Goal: Find specific page/section: Find specific page/section

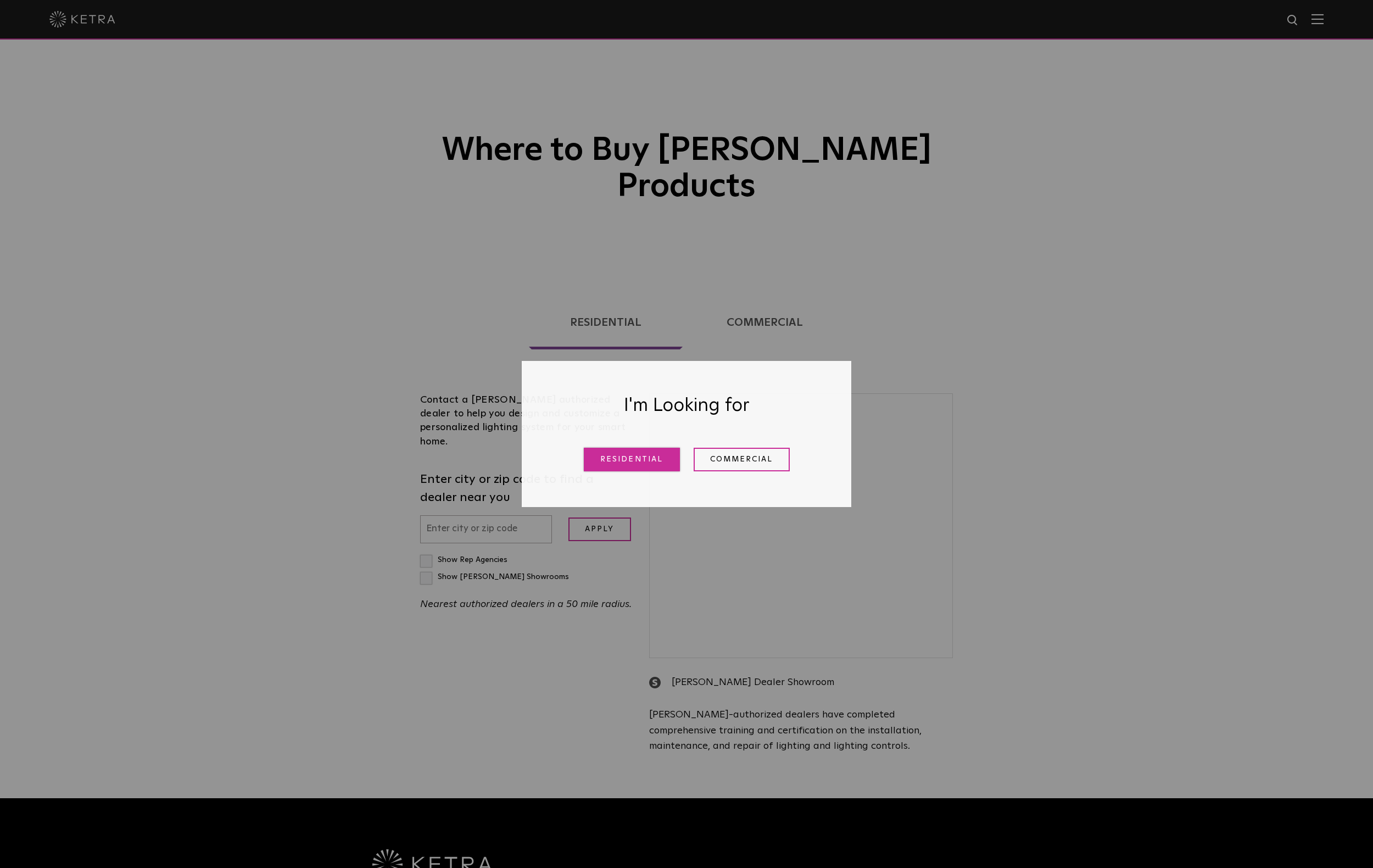
click at [658, 464] on link "Residential" at bounding box center [632, 459] width 96 height 24
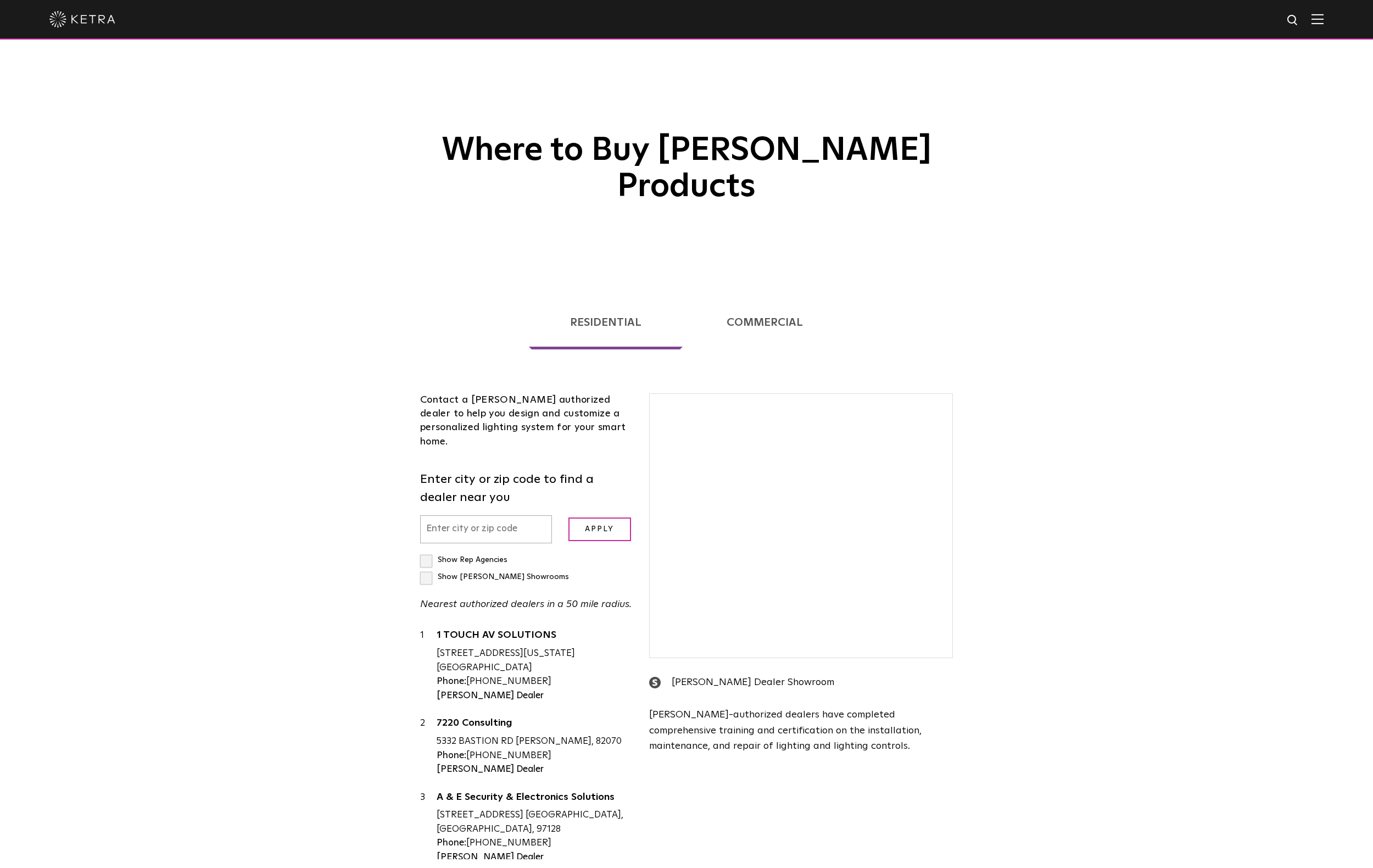
scroll to position [272, 0]
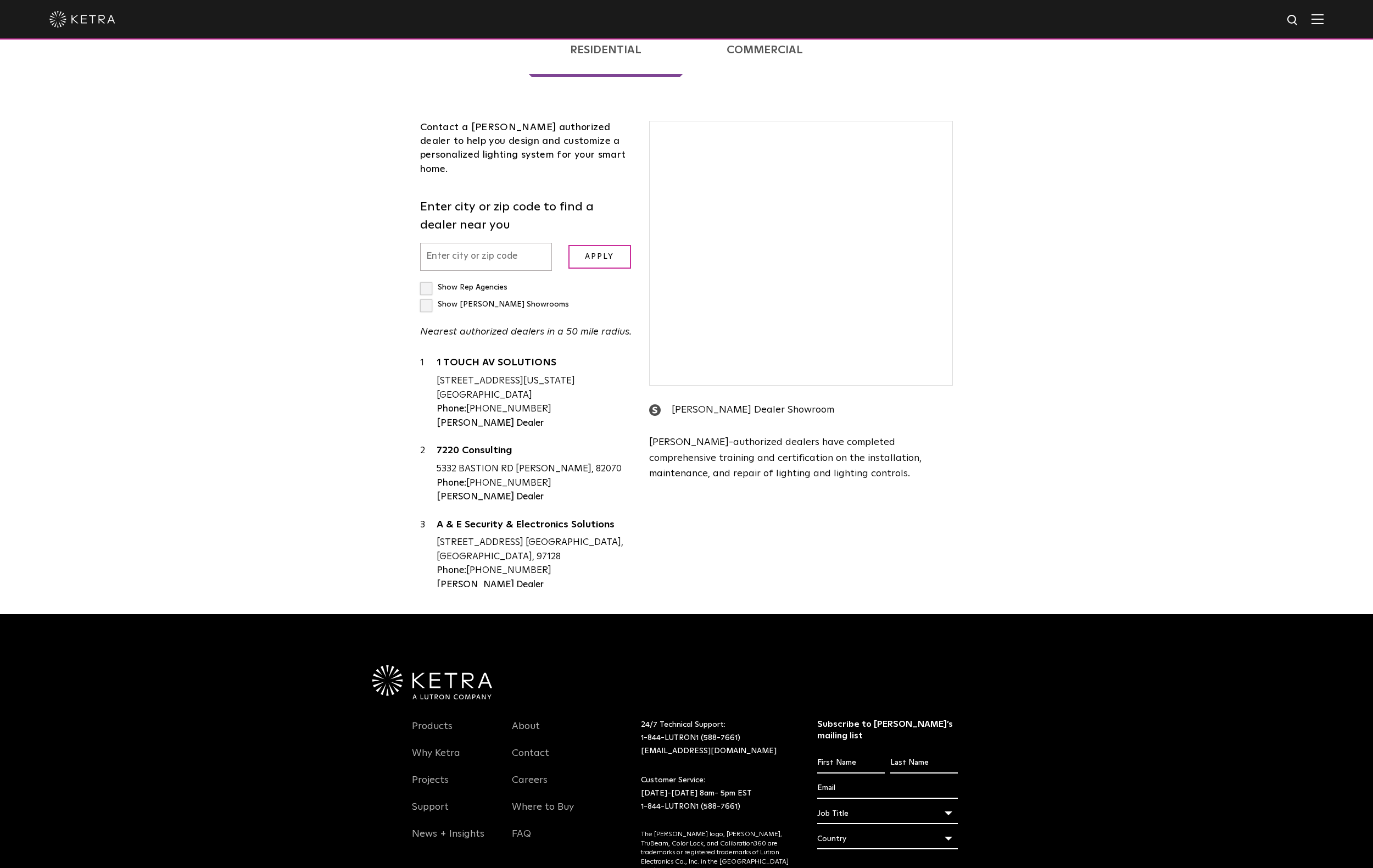
click at [487, 279] on div "Show Rep Agencies" at bounding box center [464, 288] width 87 height 17
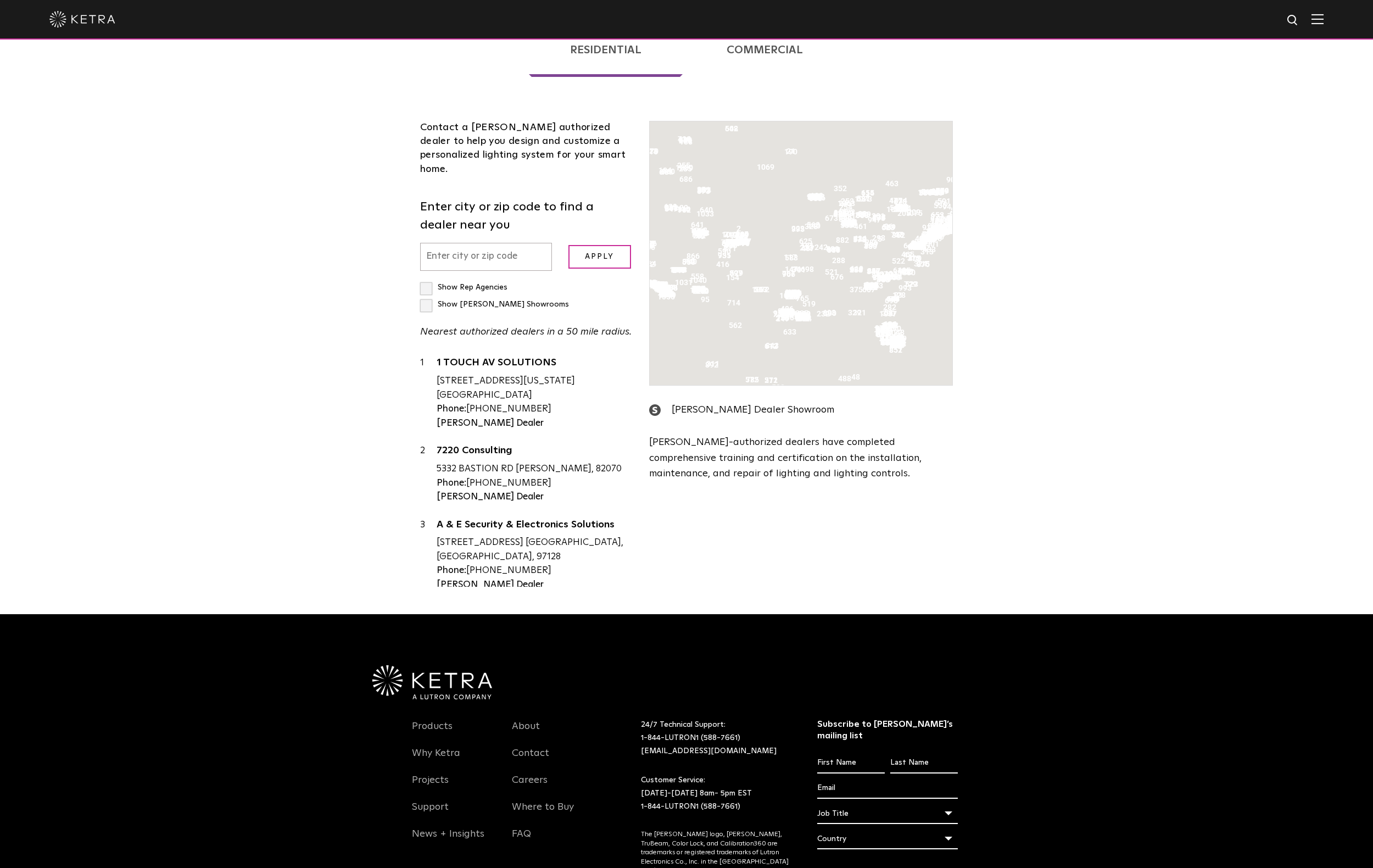
scroll to position [280, 0]
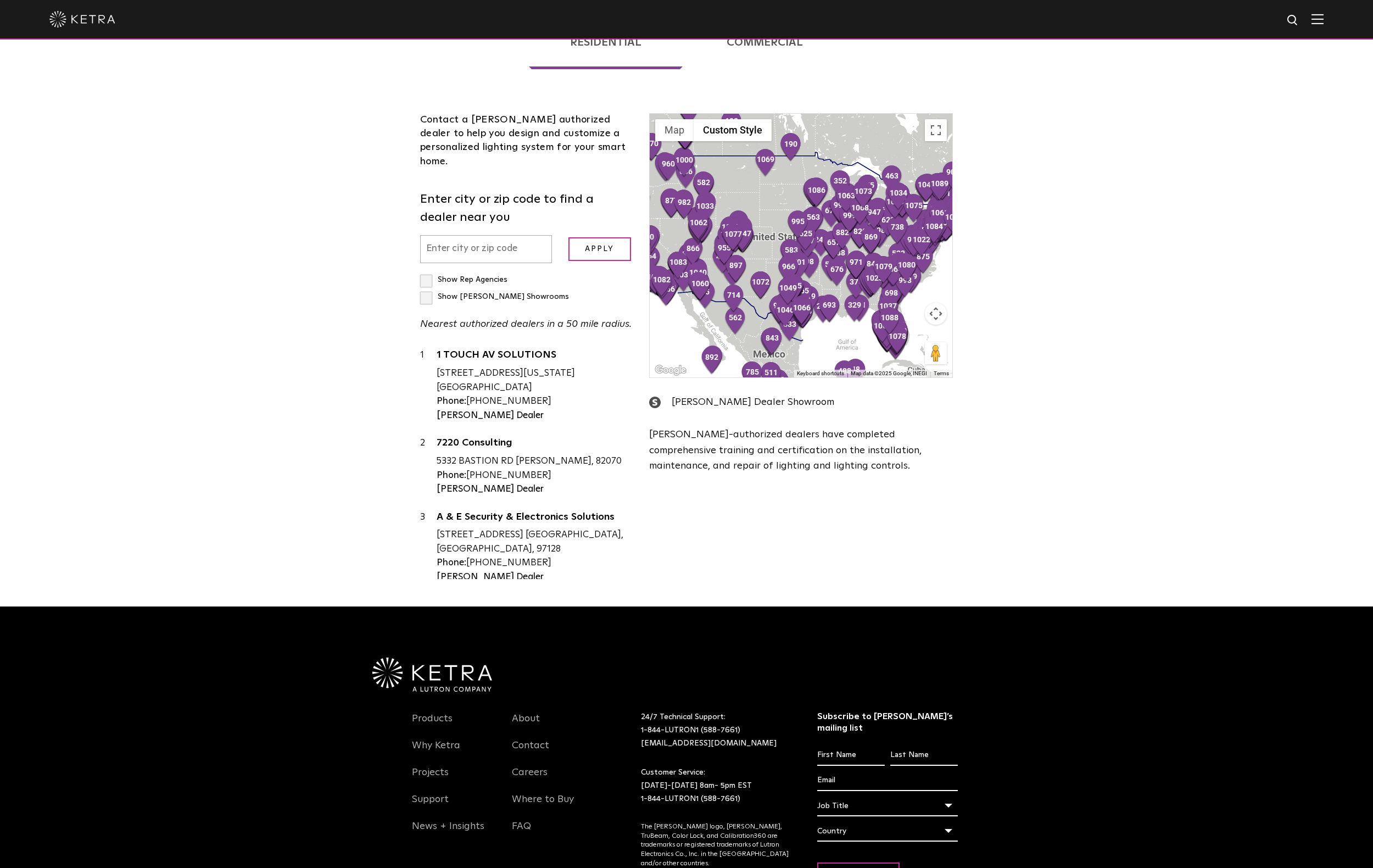
click at [501, 235] on input "text" at bounding box center [486, 249] width 132 height 28
click at [604, 237] on input "Apply" at bounding box center [600, 249] width 63 height 24
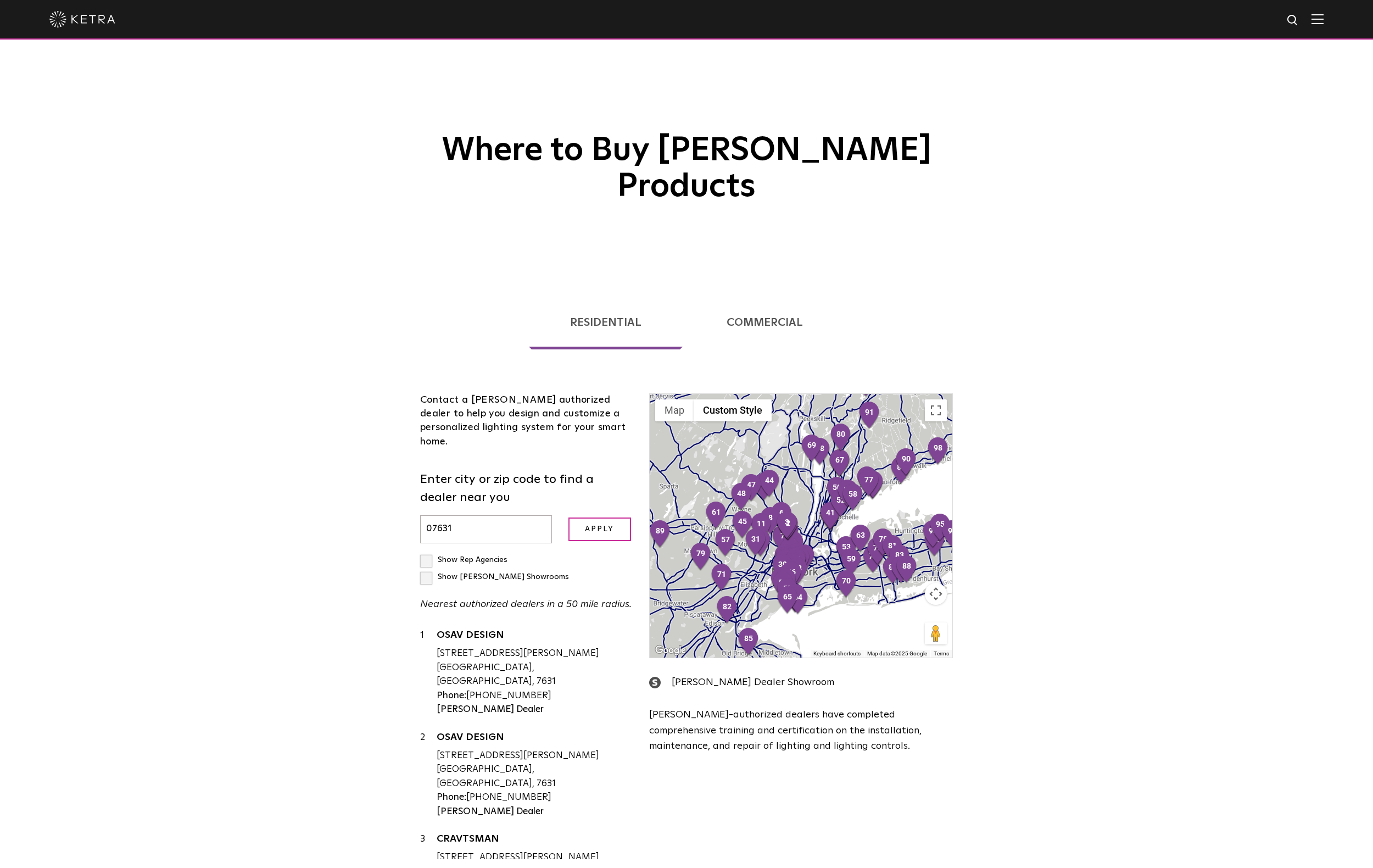
scroll to position [33, 0]
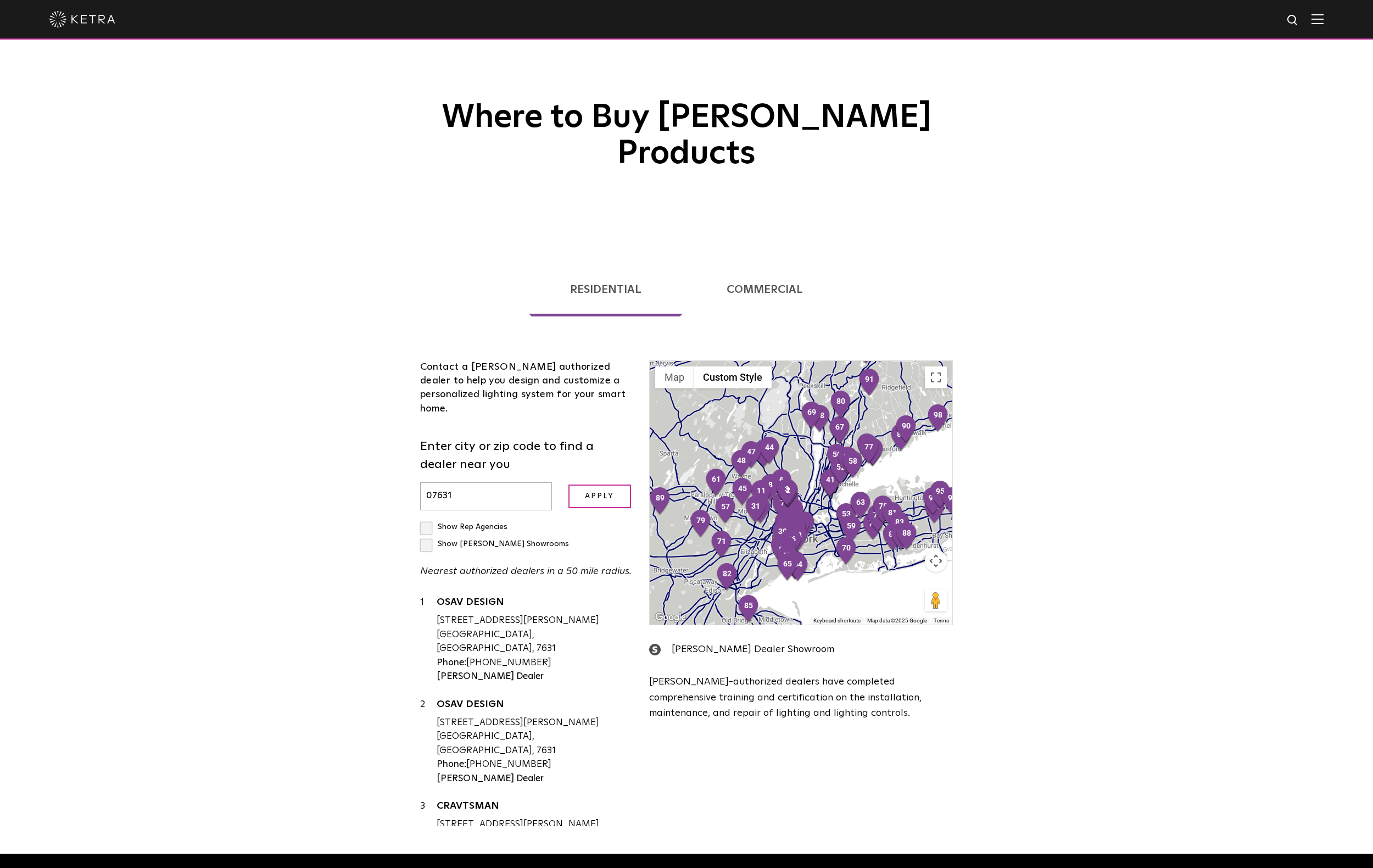
click at [480, 482] on input "07631" at bounding box center [486, 496] width 132 height 28
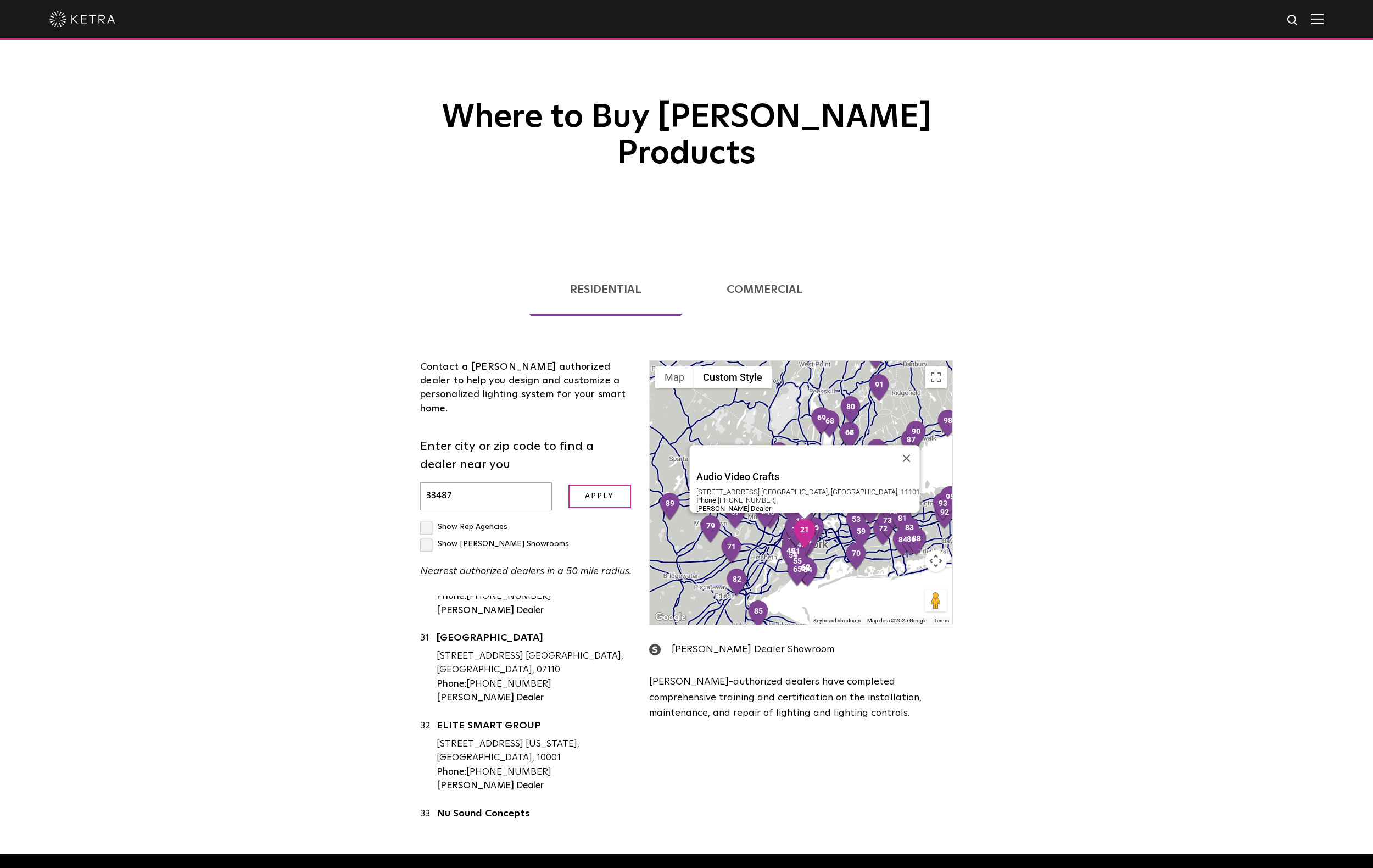
scroll to position [2826, 0]
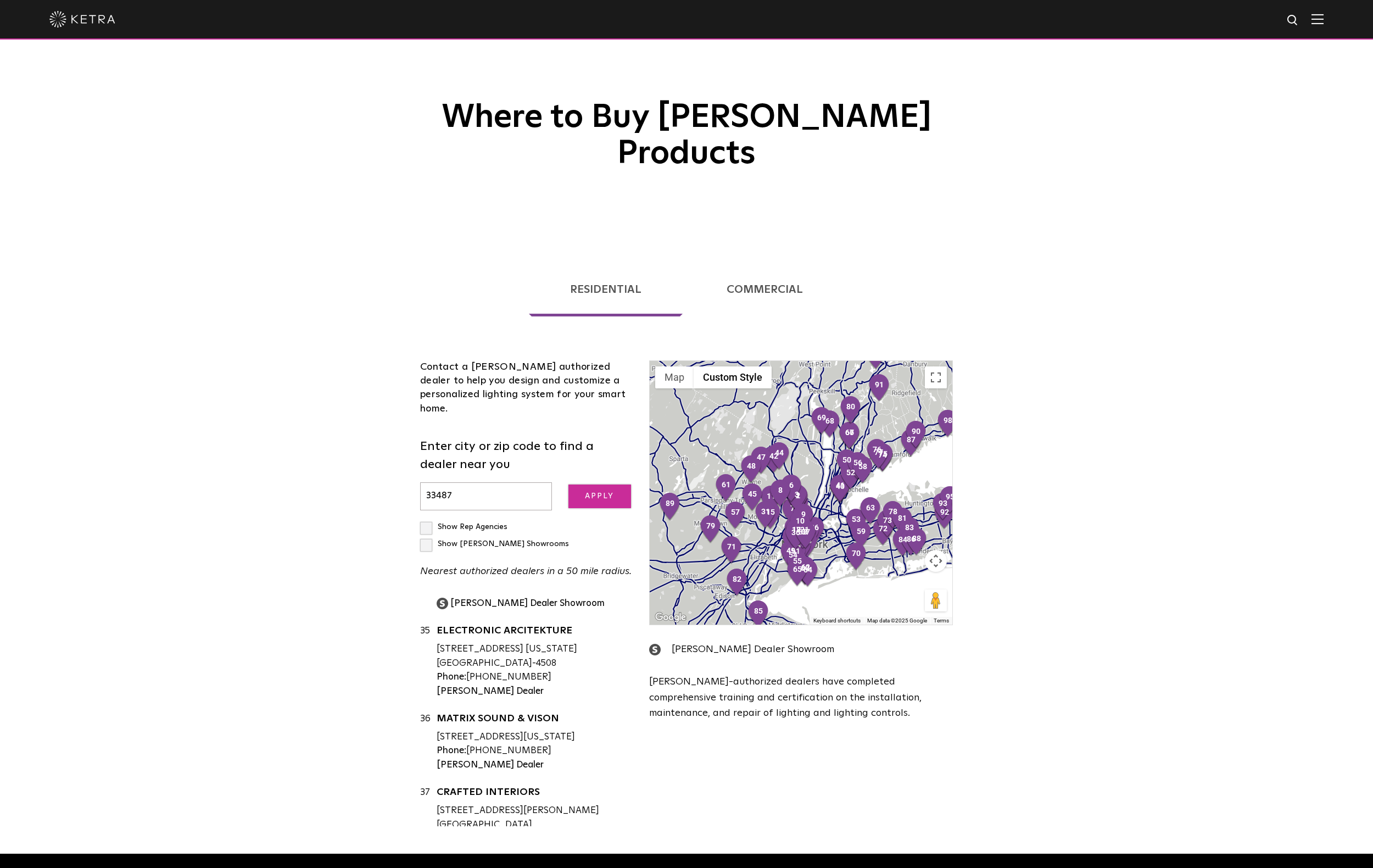
type input "33487"
click at [600, 484] on input "Apply" at bounding box center [600, 496] width 63 height 24
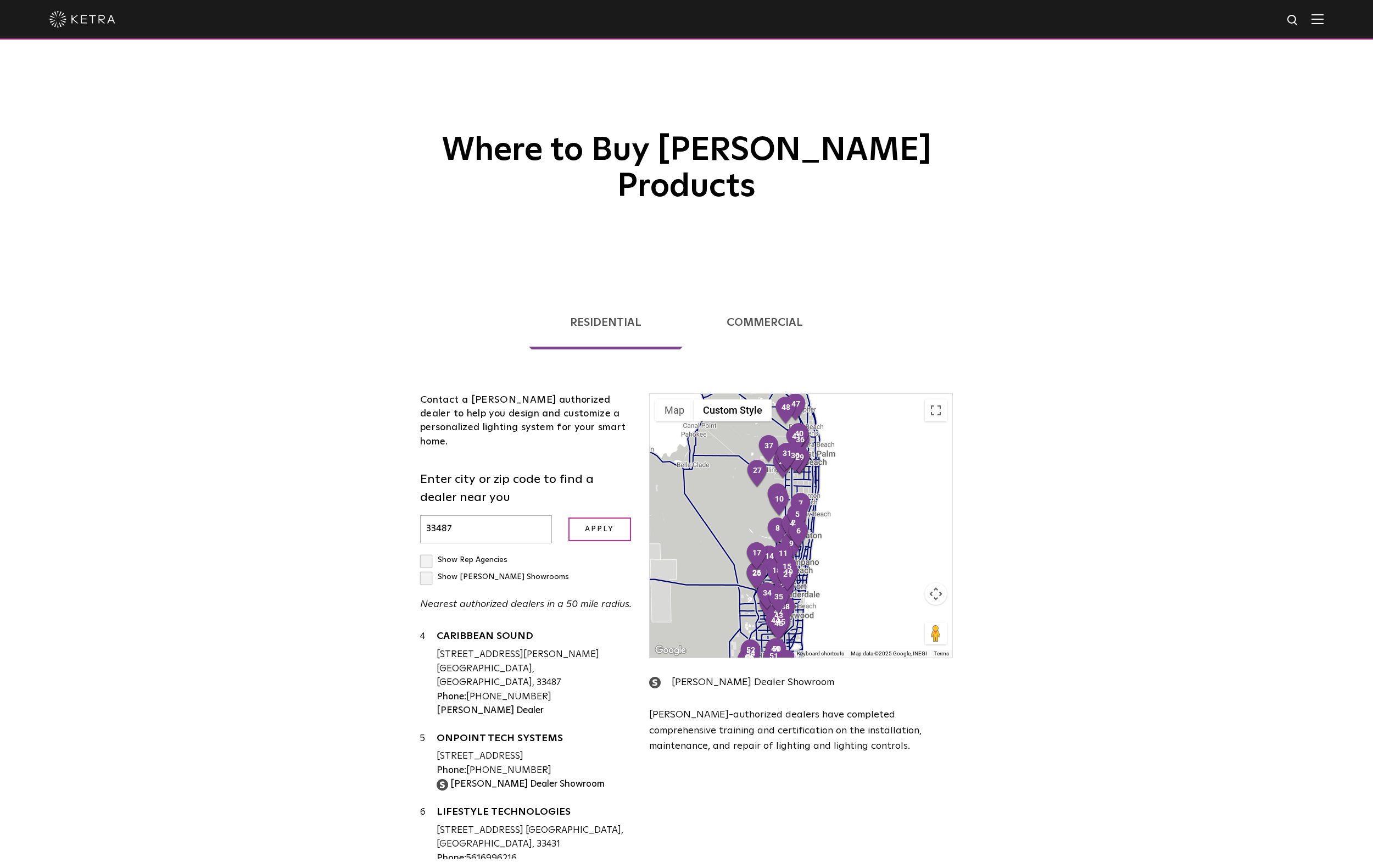
scroll to position [43, 0]
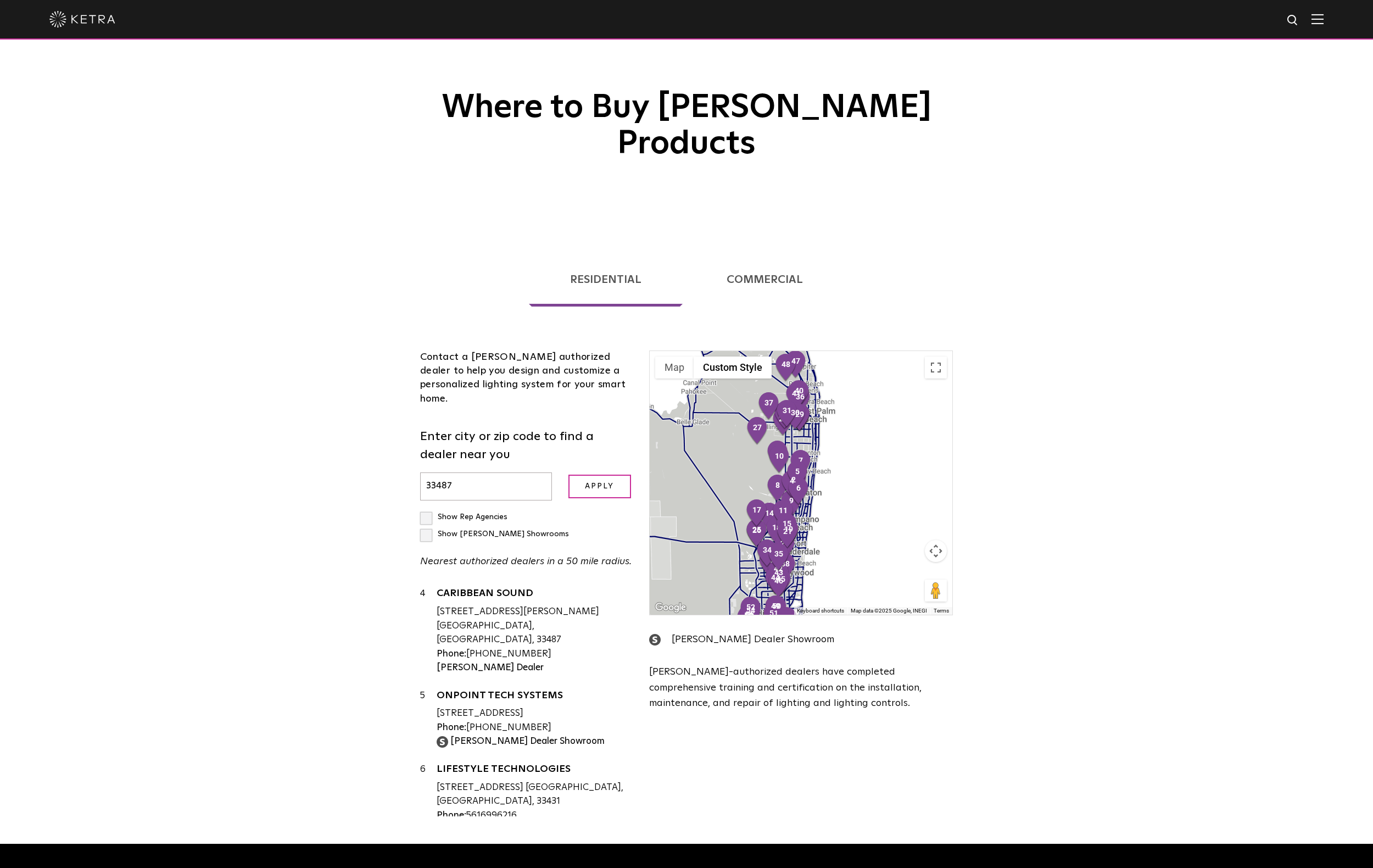
click at [939, 540] on button "Map camera controls" at bounding box center [936, 550] width 22 height 22
click at [937, 356] on button "Toggle fullscreen view" at bounding box center [936, 367] width 22 height 22
click at [938, 540] on button "Map camera controls" at bounding box center [936, 550] width 22 height 22
click at [909, 513] on button "Zoom in" at bounding box center [908, 523] width 22 height 22
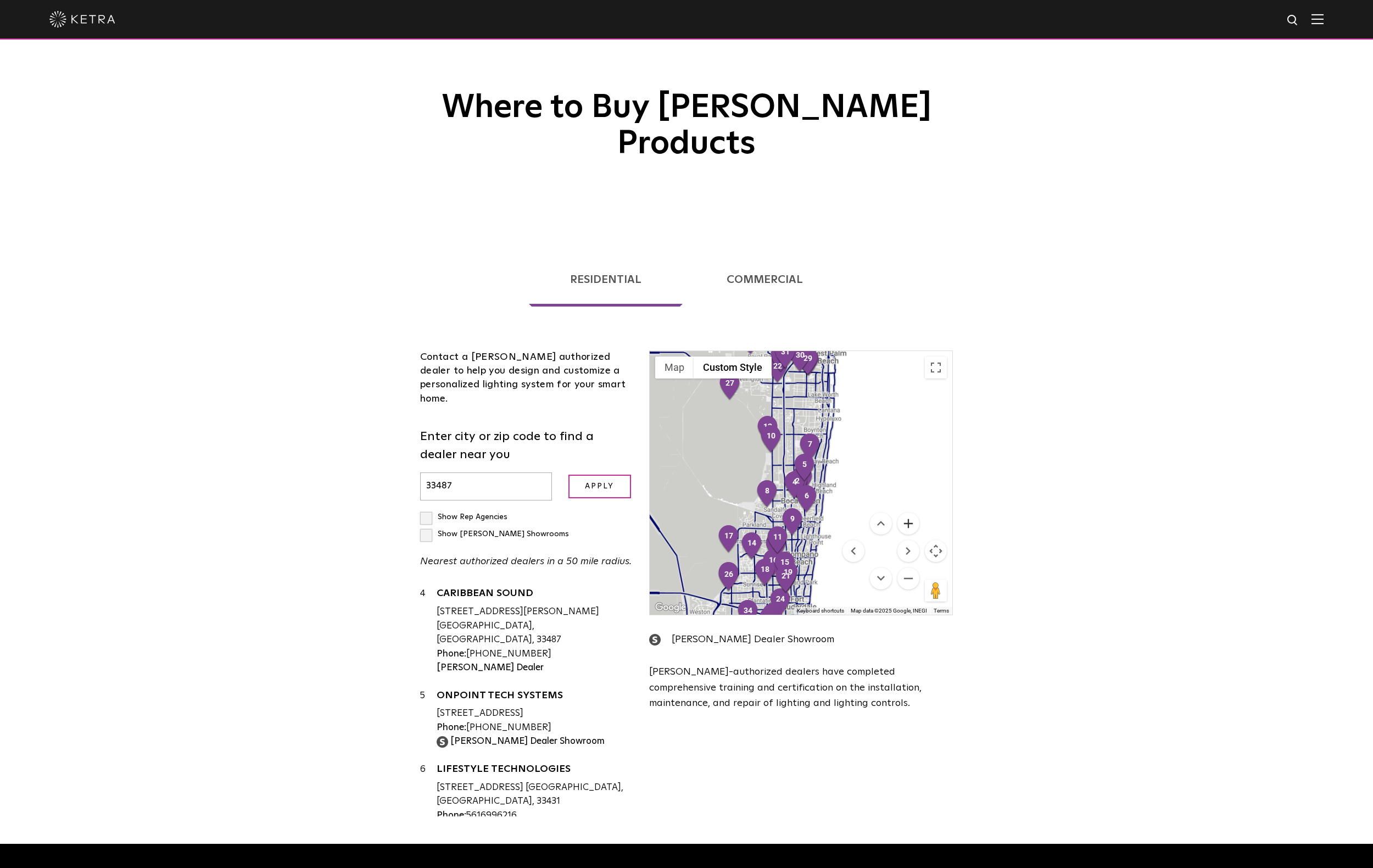
click at [909, 513] on button "Zoom in" at bounding box center [908, 523] width 22 height 22
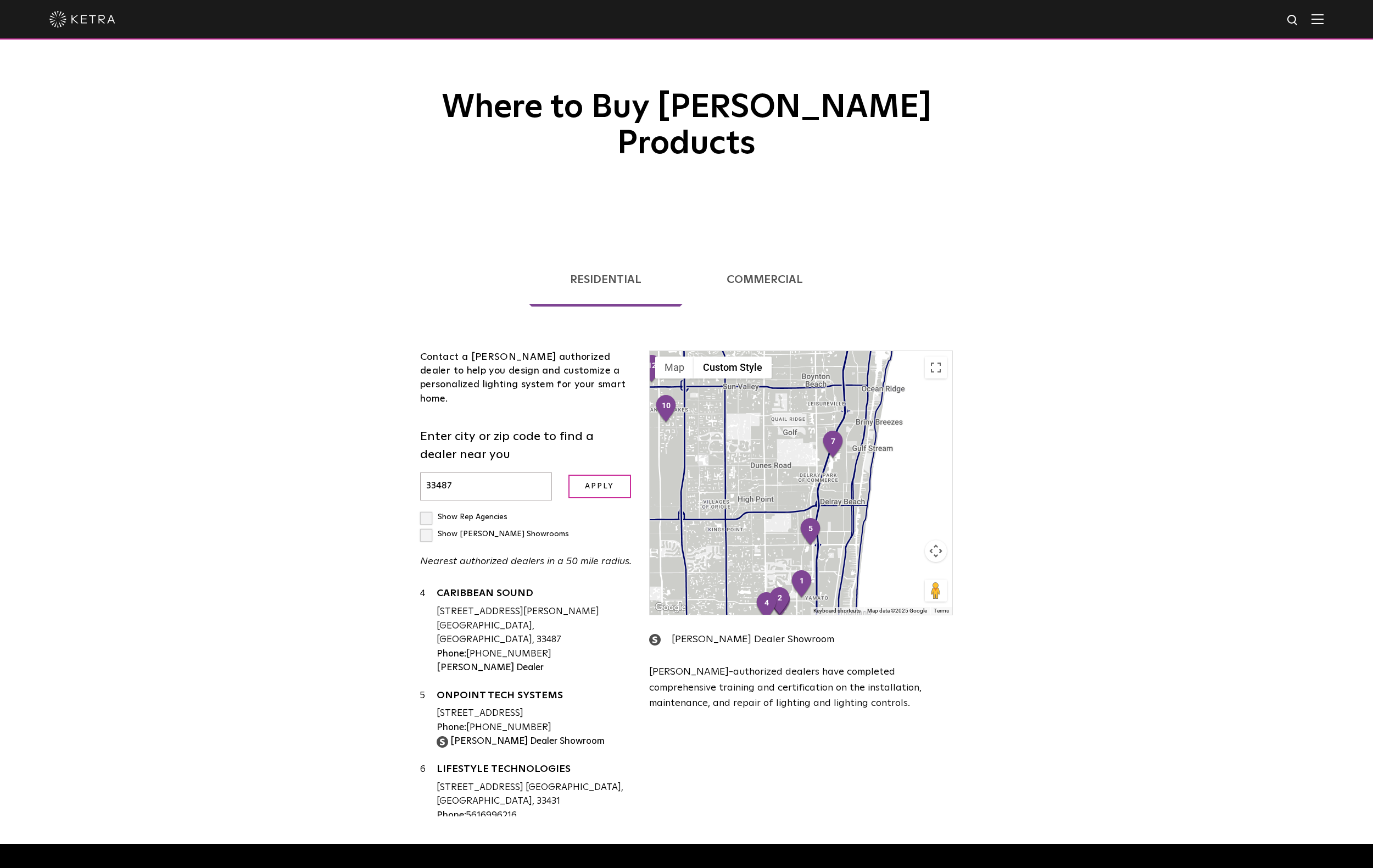
drag, startPoint x: 898, startPoint y: 391, endPoint x: 855, endPoint y: 503, distance: 120.0
click at [855, 503] on div at bounding box center [801, 482] width 302 height 263
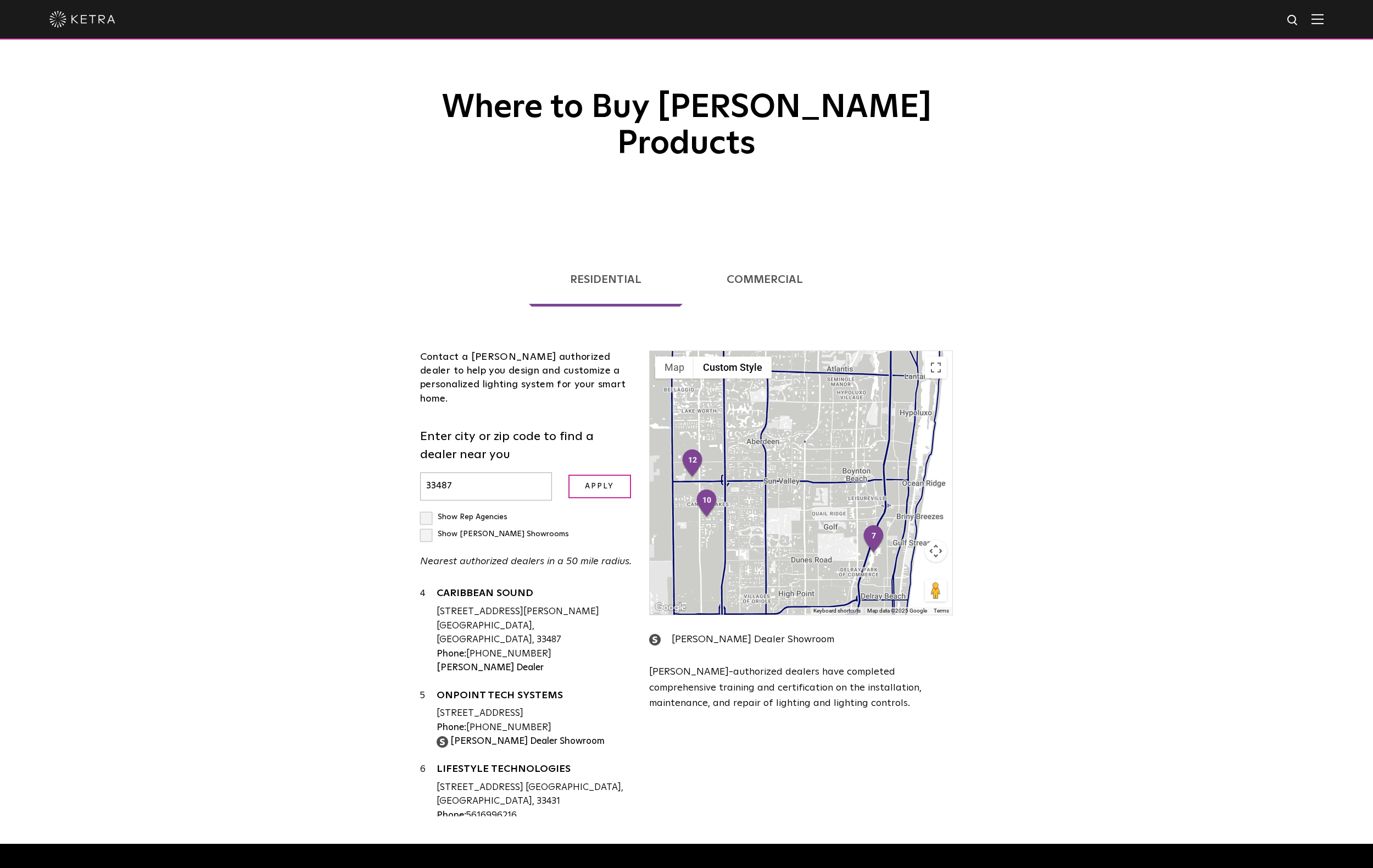
drag, startPoint x: 809, startPoint y: 384, endPoint x: 850, endPoint y: 474, distance: 98.9
click at [850, 474] on div at bounding box center [801, 482] width 302 height 263
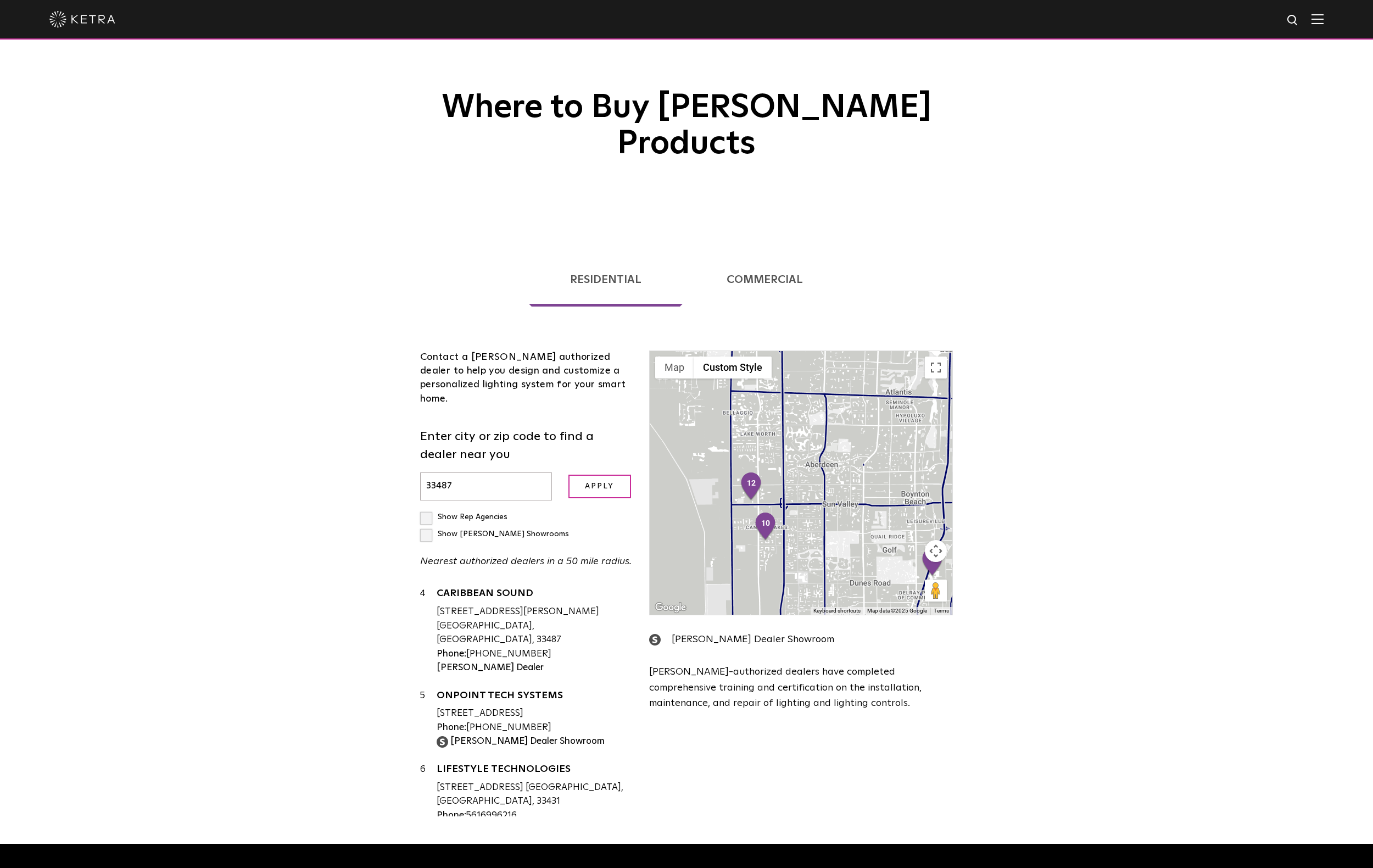
drag, startPoint x: 804, startPoint y: 381, endPoint x: 897, endPoint y: 451, distance: 116.4
click at [897, 451] on div at bounding box center [801, 482] width 302 height 263
click at [935, 356] on button "Toggle fullscreen view" at bounding box center [936, 367] width 22 height 22
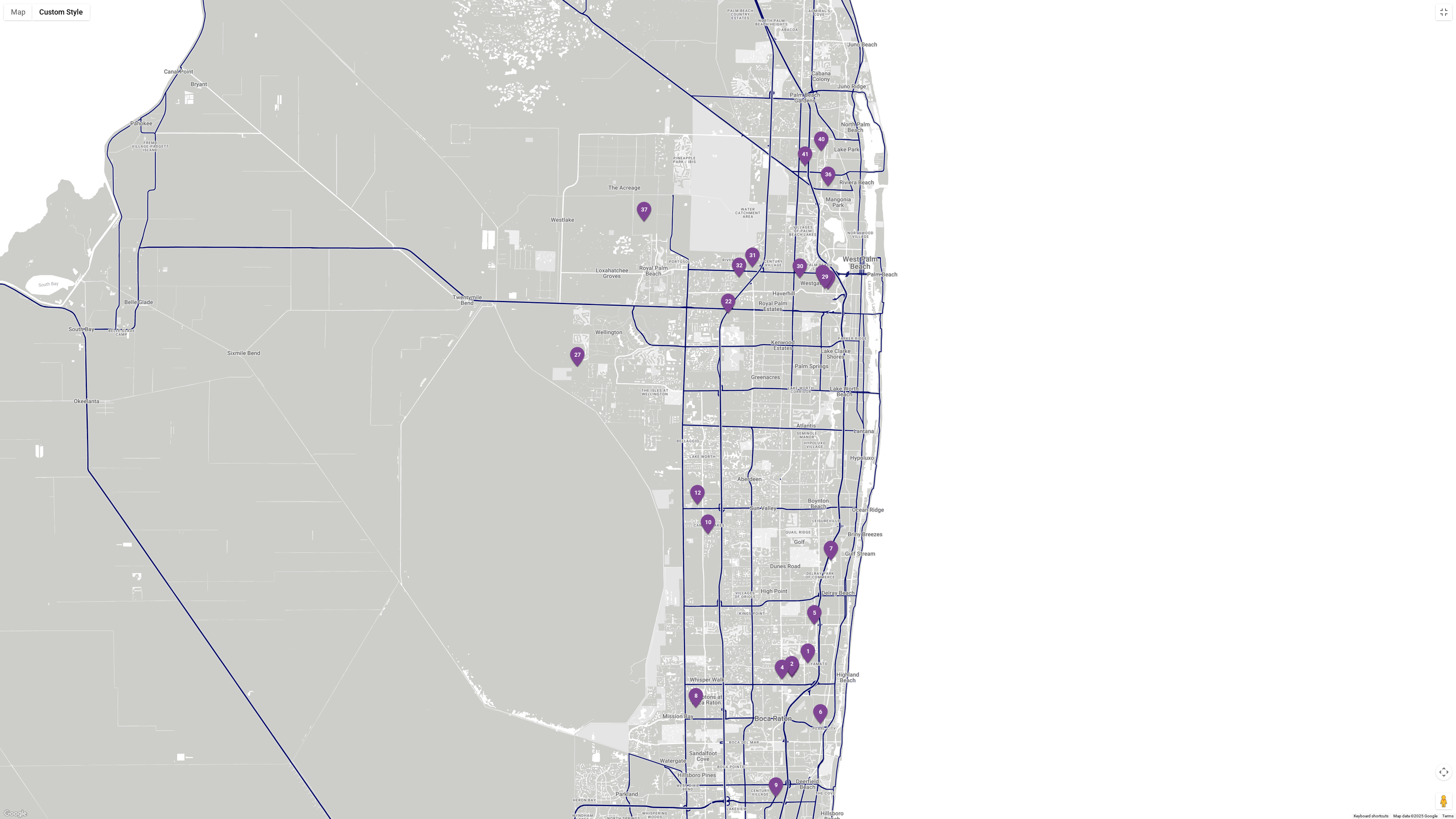
drag, startPoint x: 777, startPoint y: 259, endPoint x: 781, endPoint y: 342, distance: 83.1
click at [781, 341] on div at bounding box center [728, 409] width 1456 height 819
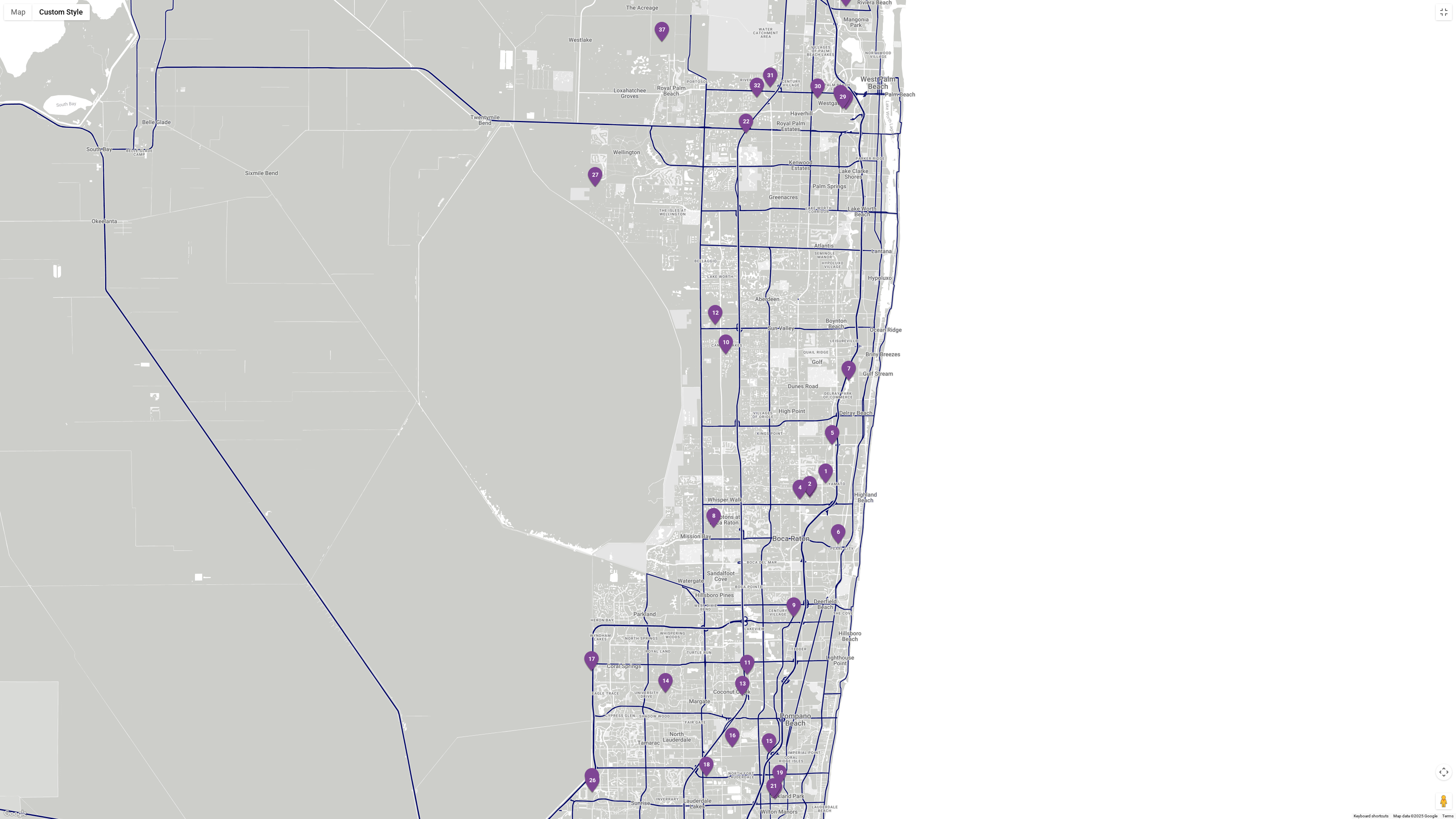
drag, startPoint x: 788, startPoint y: 443, endPoint x: 807, endPoint y: 263, distance: 181.0
click at [807, 263] on div at bounding box center [728, 409] width 1456 height 819
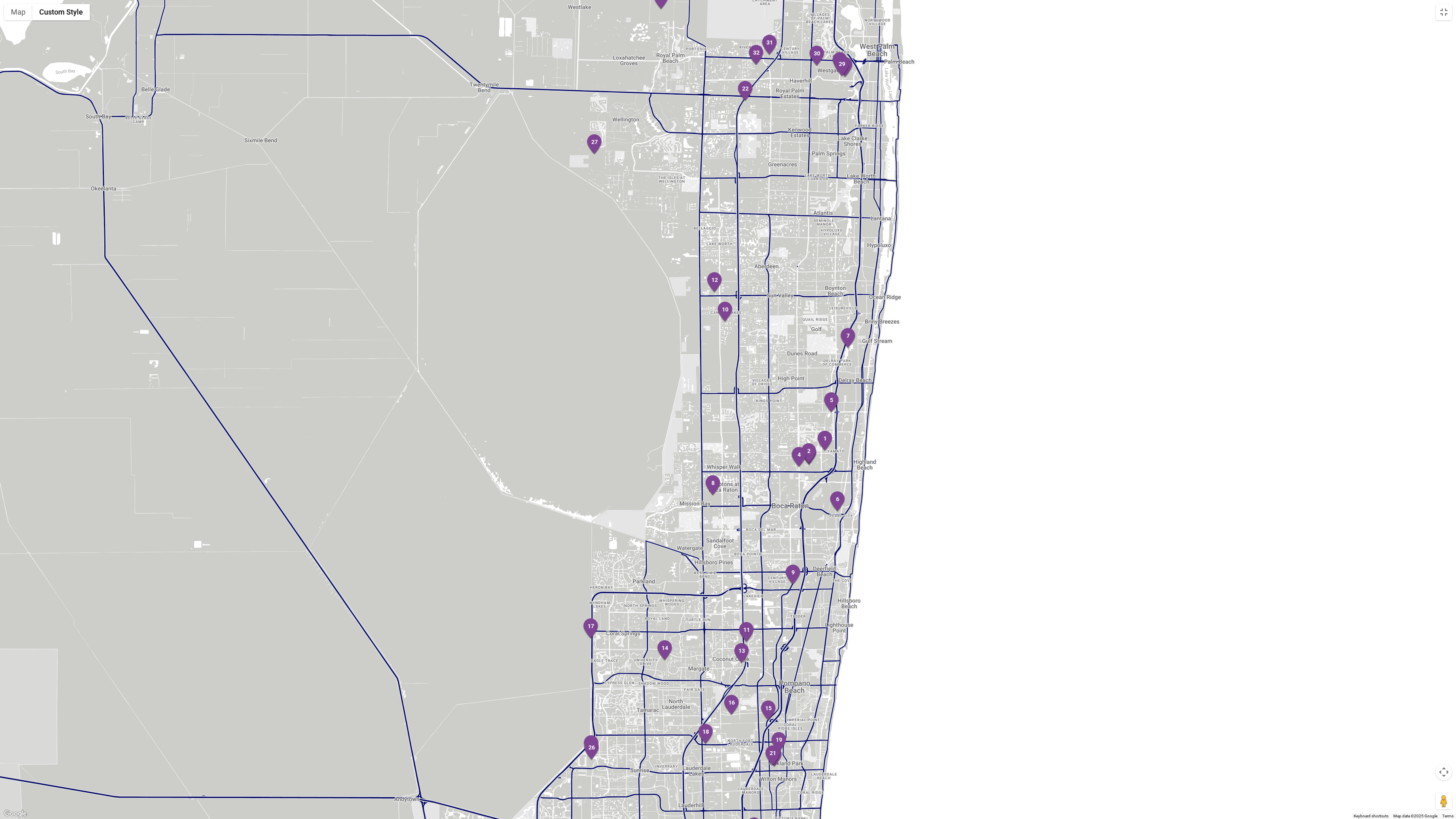
drag, startPoint x: 781, startPoint y: 439, endPoint x: 779, endPoint y: 406, distance: 33.1
click at [779, 406] on div at bounding box center [728, 409] width 1456 height 819
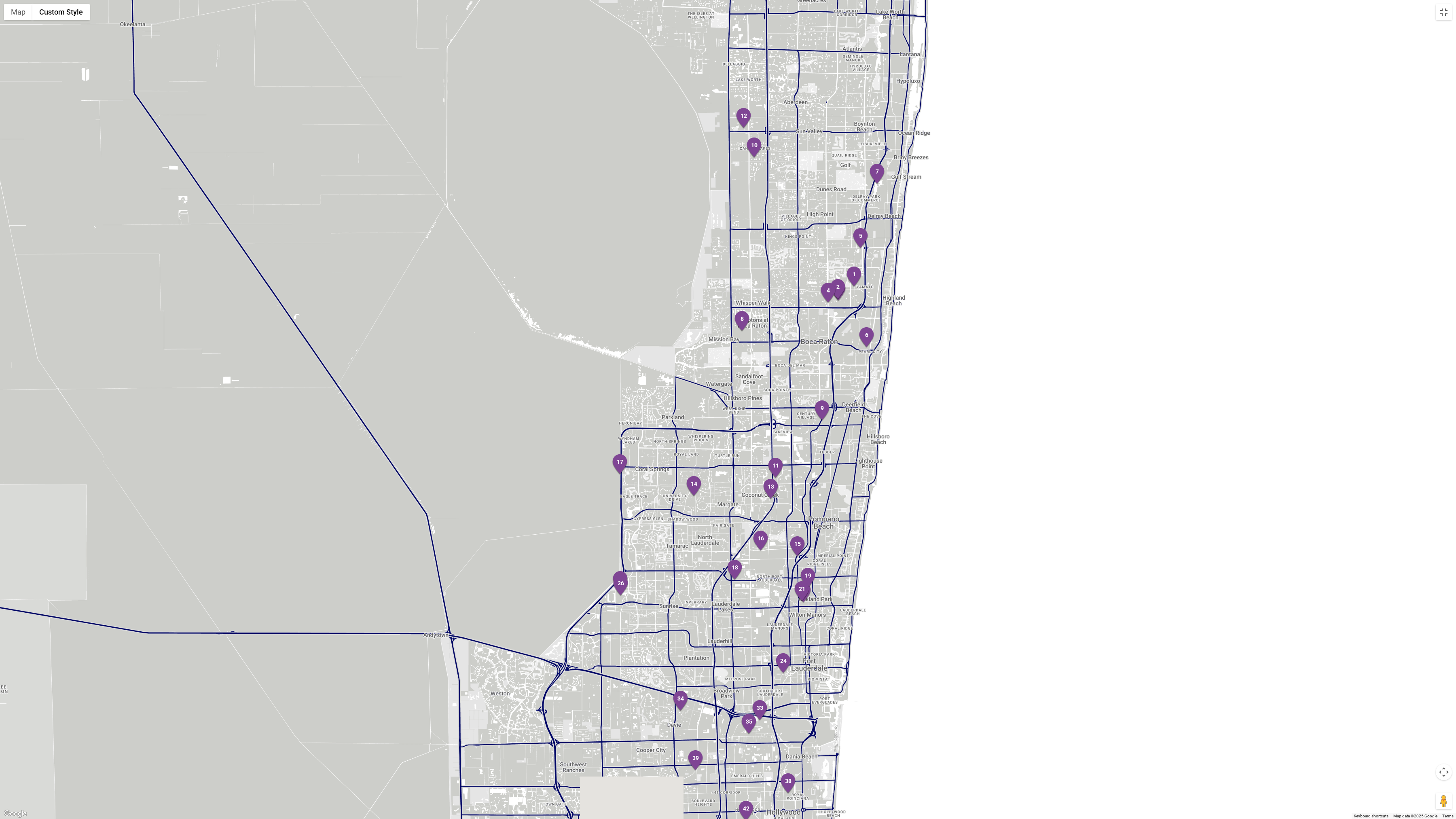
drag, startPoint x: 755, startPoint y: 555, endPoint x: 784, endPoint y: 413, distance: 144.9
click at [785, 405] on div at bounding box center [728, 409] width 1456 height 819
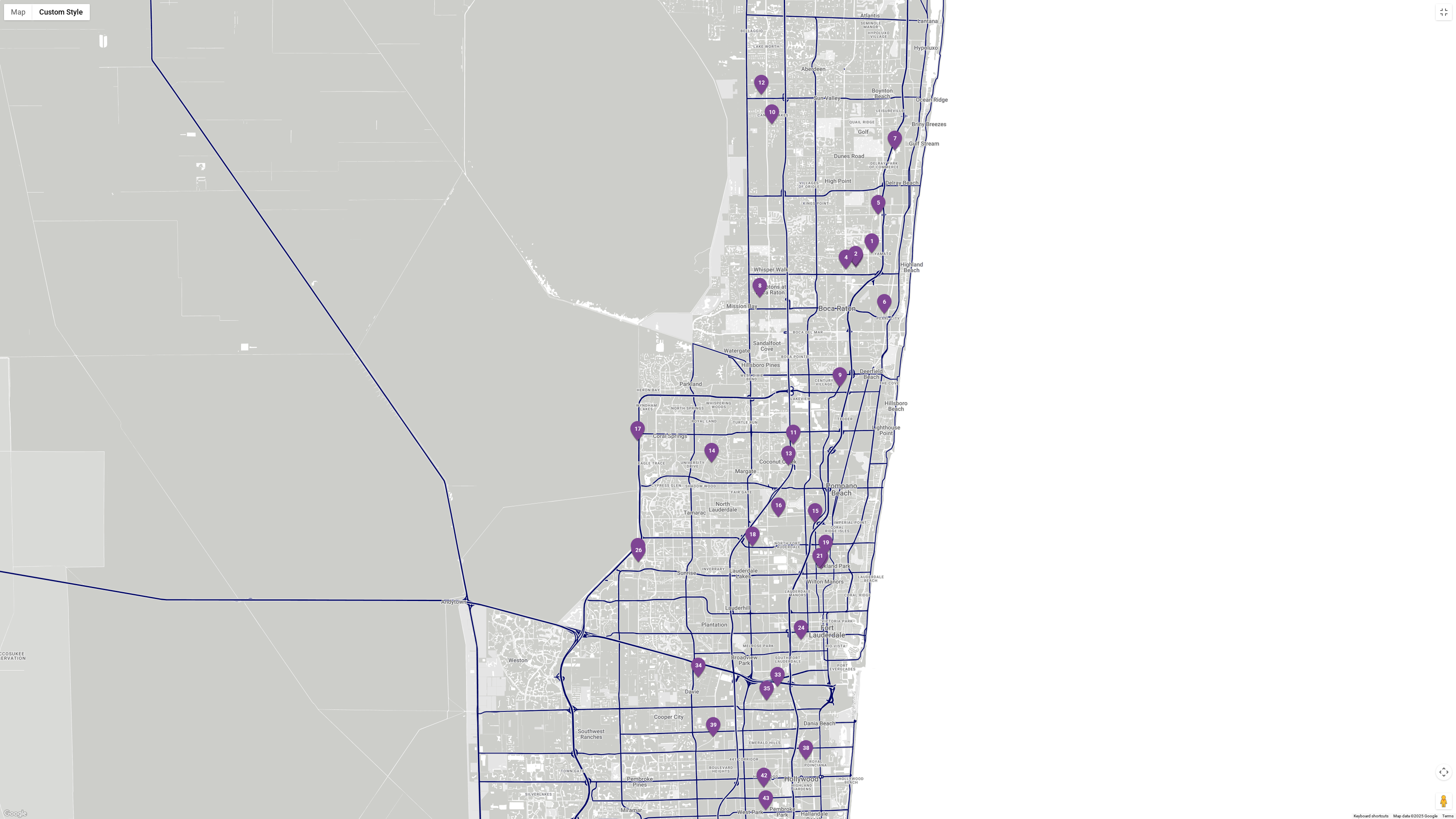
drag, startPoint x: 644, startPoint y: 570, endPoint x: 653, endPoint y: 549, distance: 22.8
click at [655, 550] on div at bounding box center [728, 409] width 1456 height 819
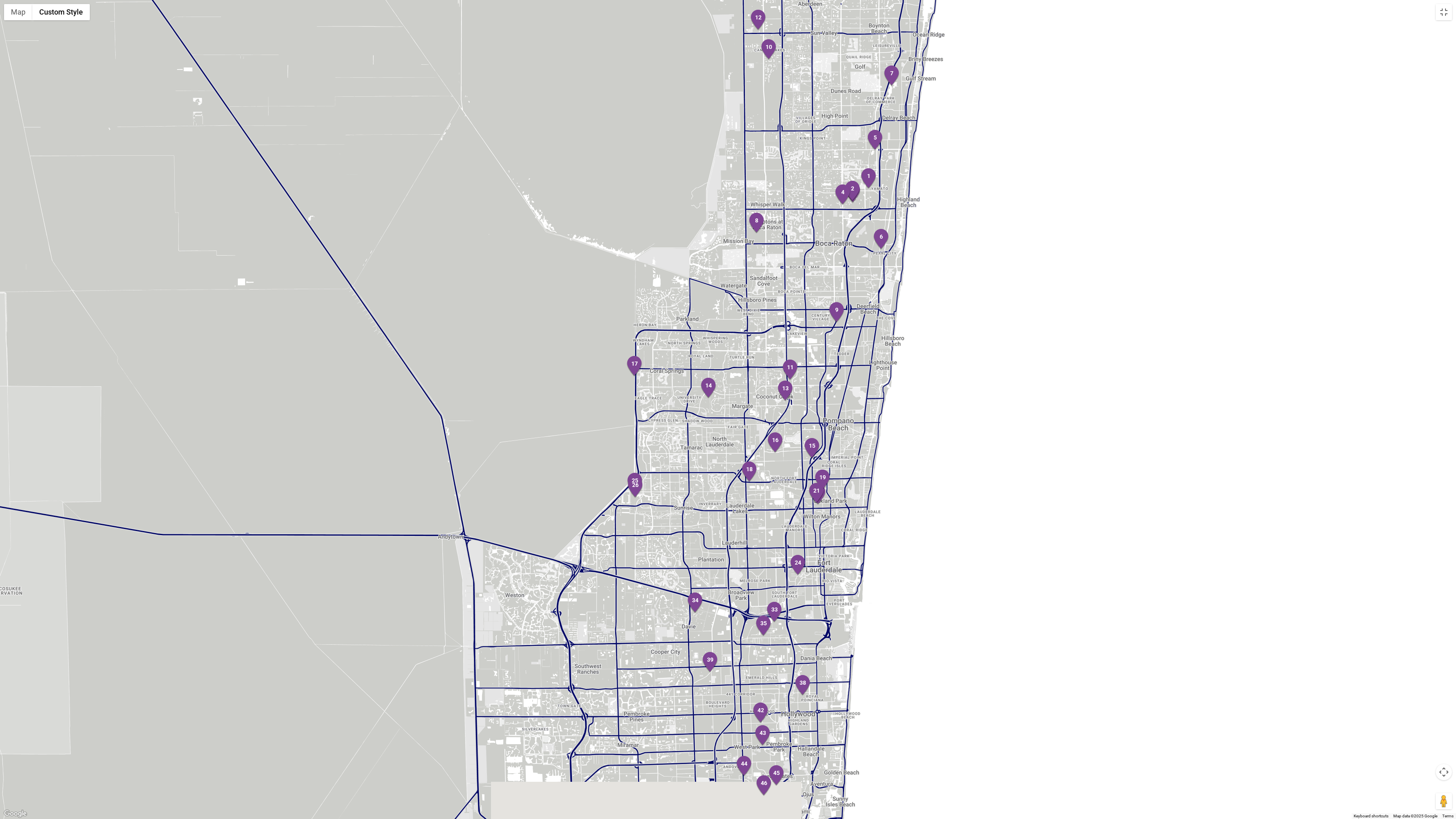
drag, startPoint x: 860, startPoint y: 626, endPoint x: 856, endPoint y: 560, distance: 66.1
click at [856, 560] on div at bounding box center [728, 409] width 1456 height 819
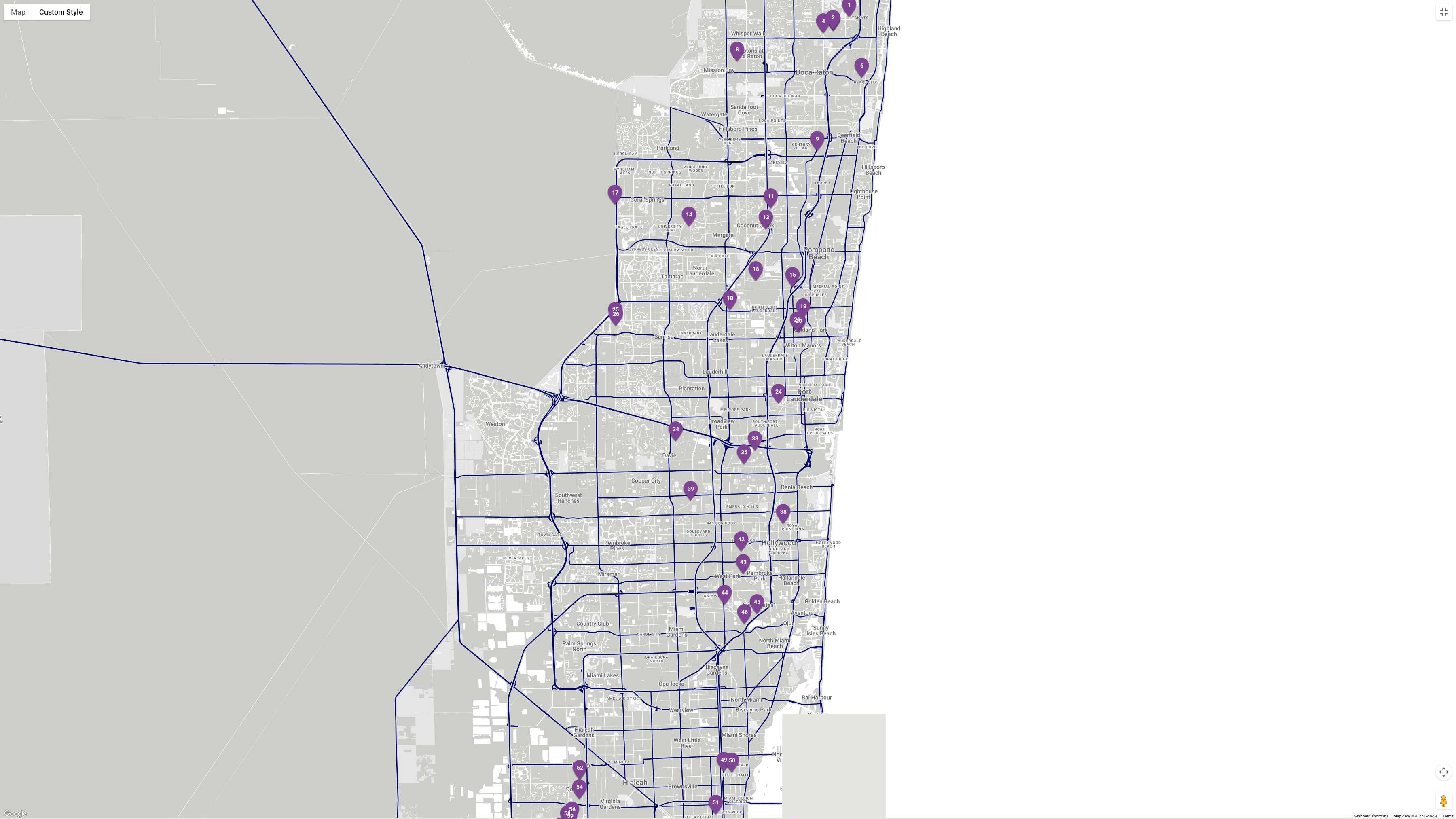
drag, startPoint x: 740, startPoint y: 562, endPoint x: 718, endPoint y: 418, distance: 145.7
click at [718, 418] on div at bounding box center [728, 409] width 1456 height 819
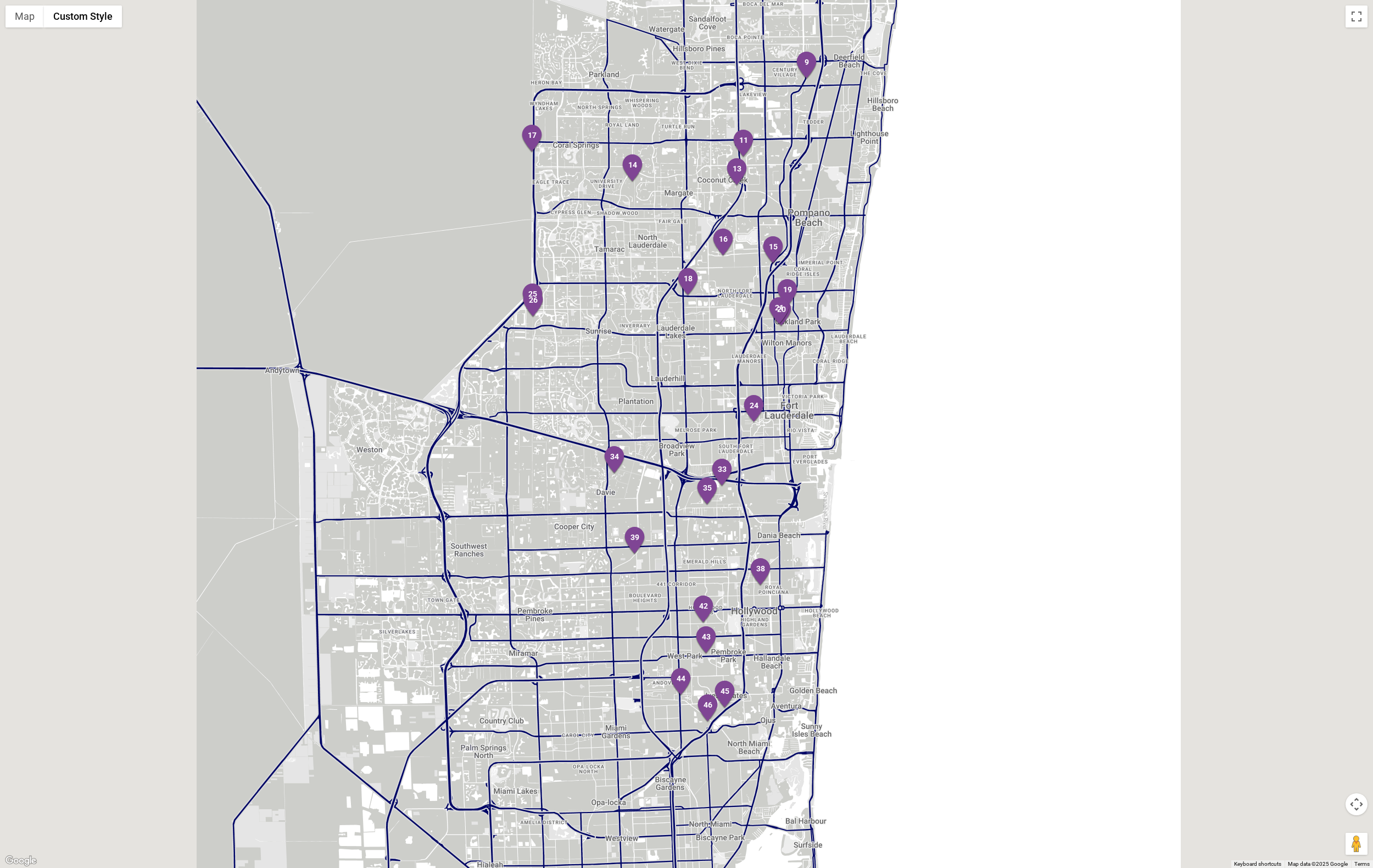
scroll to position [78, 0]
